Goal: Ask a question

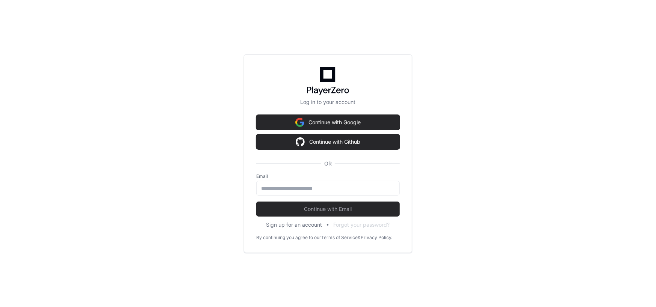
drag, startPoint x: 192, startPoint y: 186, endPoint x: 196, endPoint y: 184, distance: 4.9
click at [192, 186] on div "Log in to your account Continue with Google Continue with Github OR Email Conti…" at bounding box center [328, 153] width 656 height 307
click at [274, 194] on div at bounding box center [328, 188] width 144 height 15
click at [274, 189] on input "email" at bounding box center [328, 189] width 134 height 8
type input "**********"
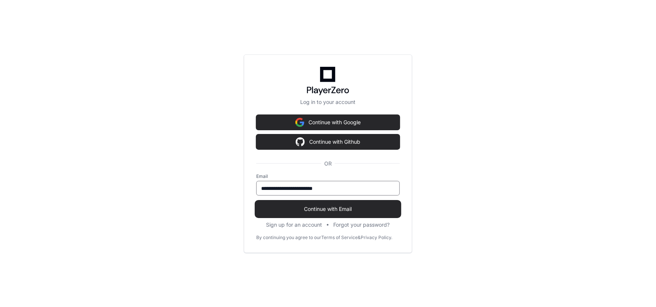
click at [336, 209] on span "Continue with Email" at bounding box center [328, 210] width 144 height 8
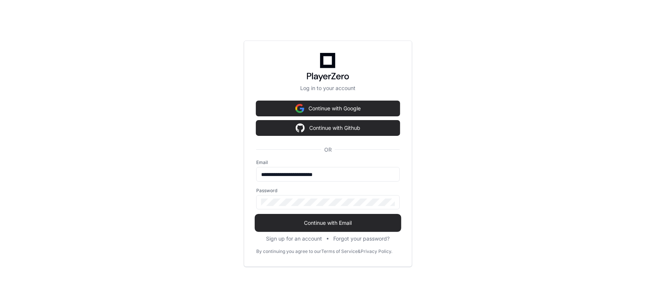
click at [366, 221] on span "Continue with Email" at bounding box center [328, 224] width 144 height 8
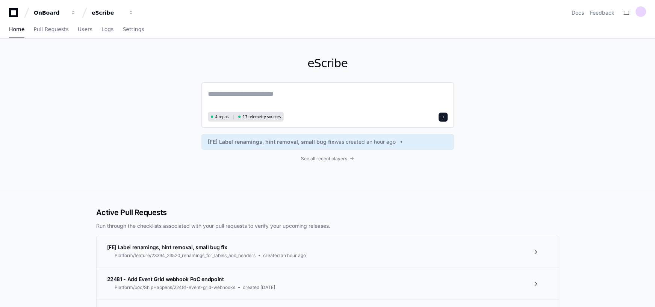
click at [250, 93] on textarea at bounding box center [328, 99] width 240 height 21
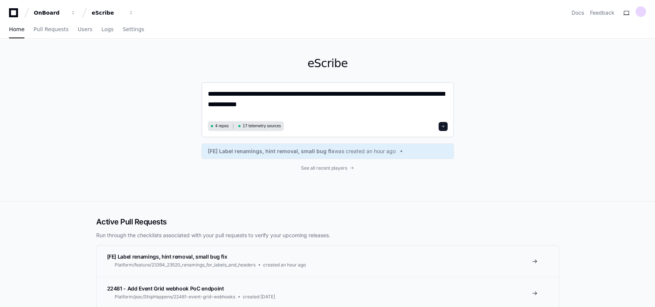
type textarea "**********"
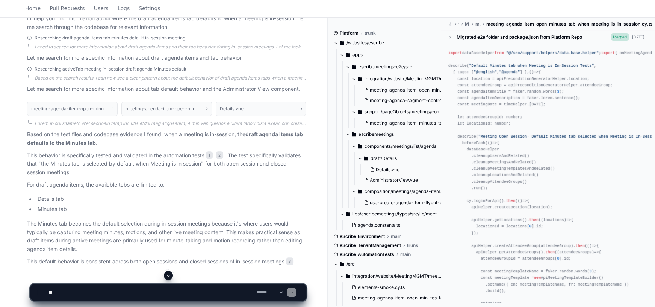
scroll to position [188, 0]
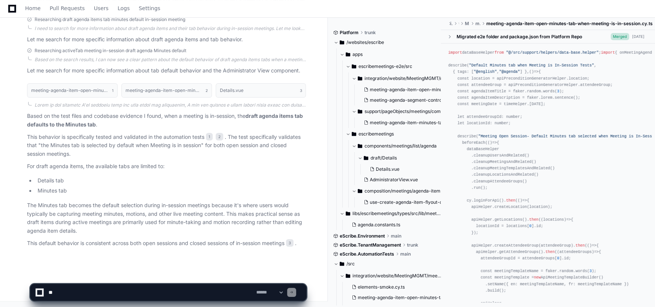
click at [161, 298] on textarea at bounding box center [151, 293] width 208 height 17
